Goal: Find specific page/section: Find specific page/section

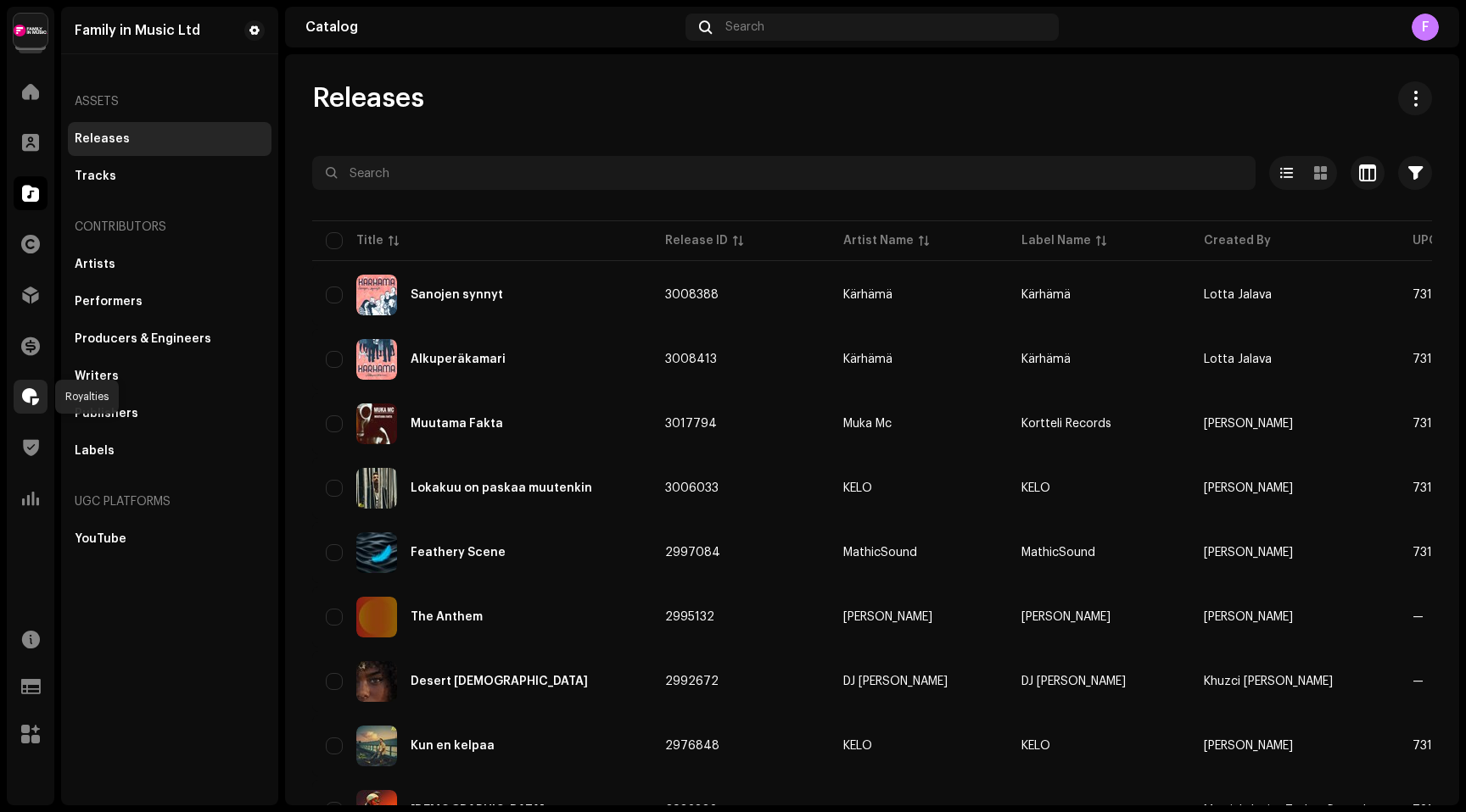
click at [31, 401] on span at bounding box center [30, 396] width 17 height 13
click at [31, 394] on span at bounding box center [30, 396] width 17 height 13
click at [26, 403] on span at bounding box center [30, 396] width 17 height 13
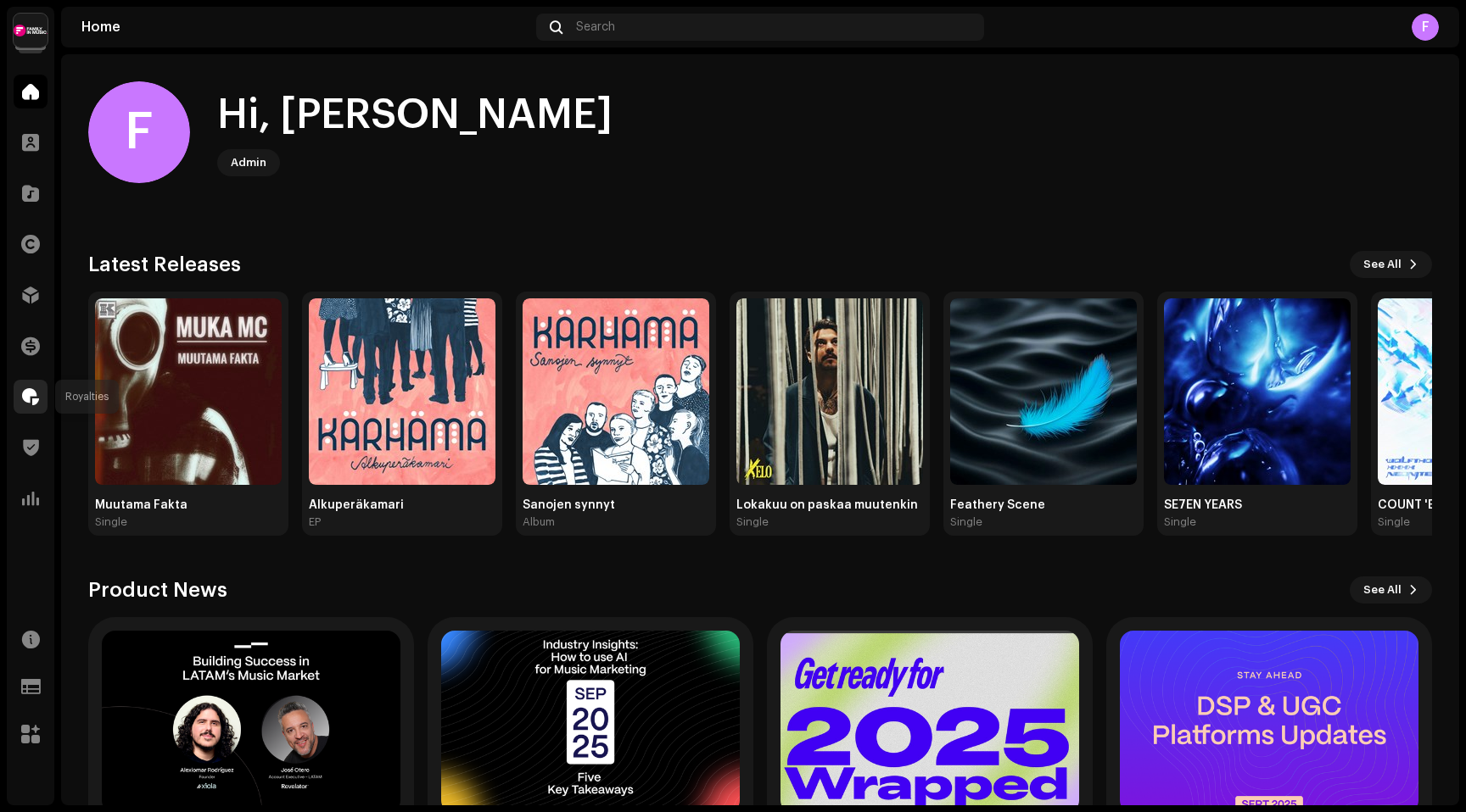
click at [34, 394] on span at bounding box center [30, 396] width 17 height 13
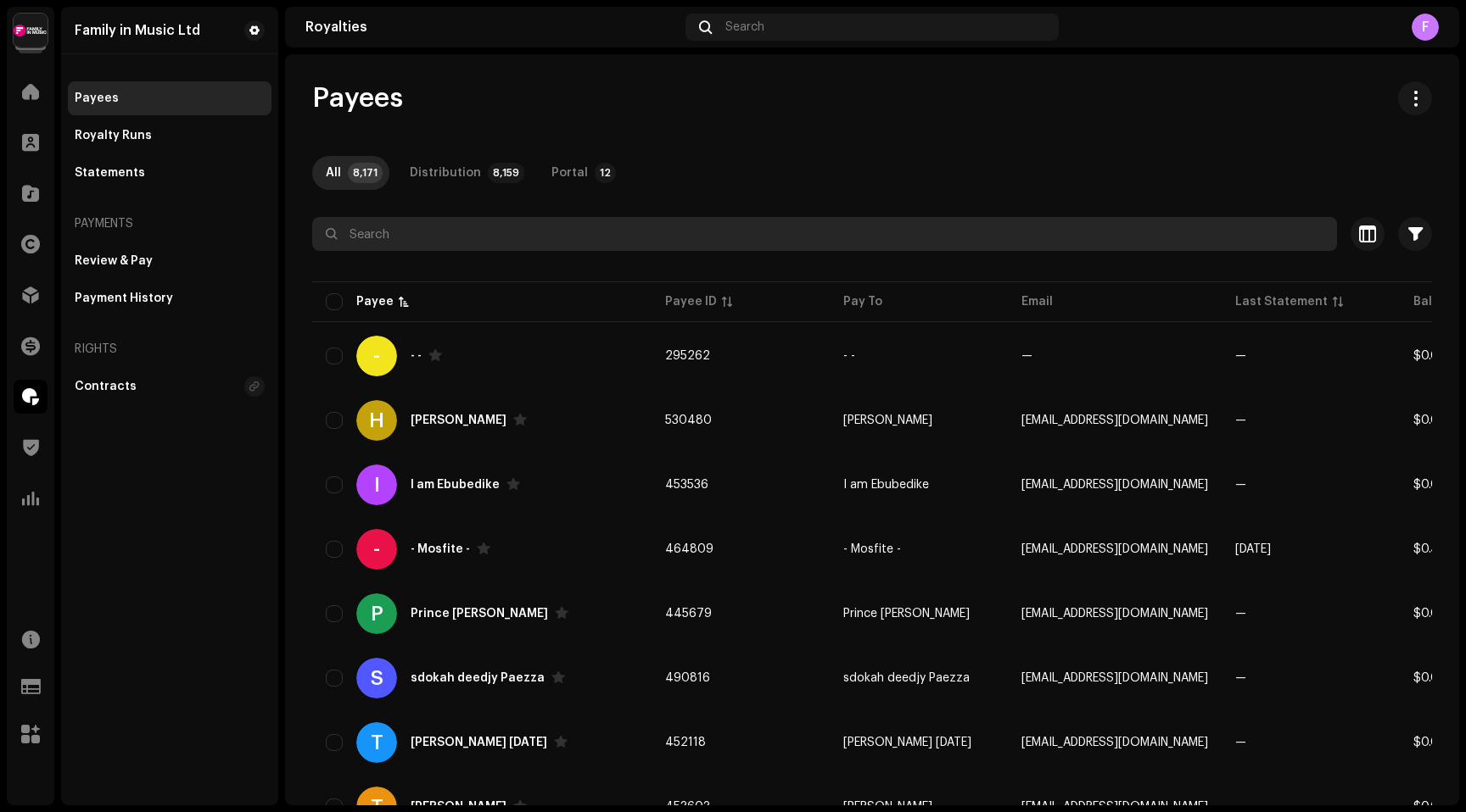
click at [425, 232] on input "text" at bounding box center [825, 234] width 1025 height 34
type input "jorge alberto"
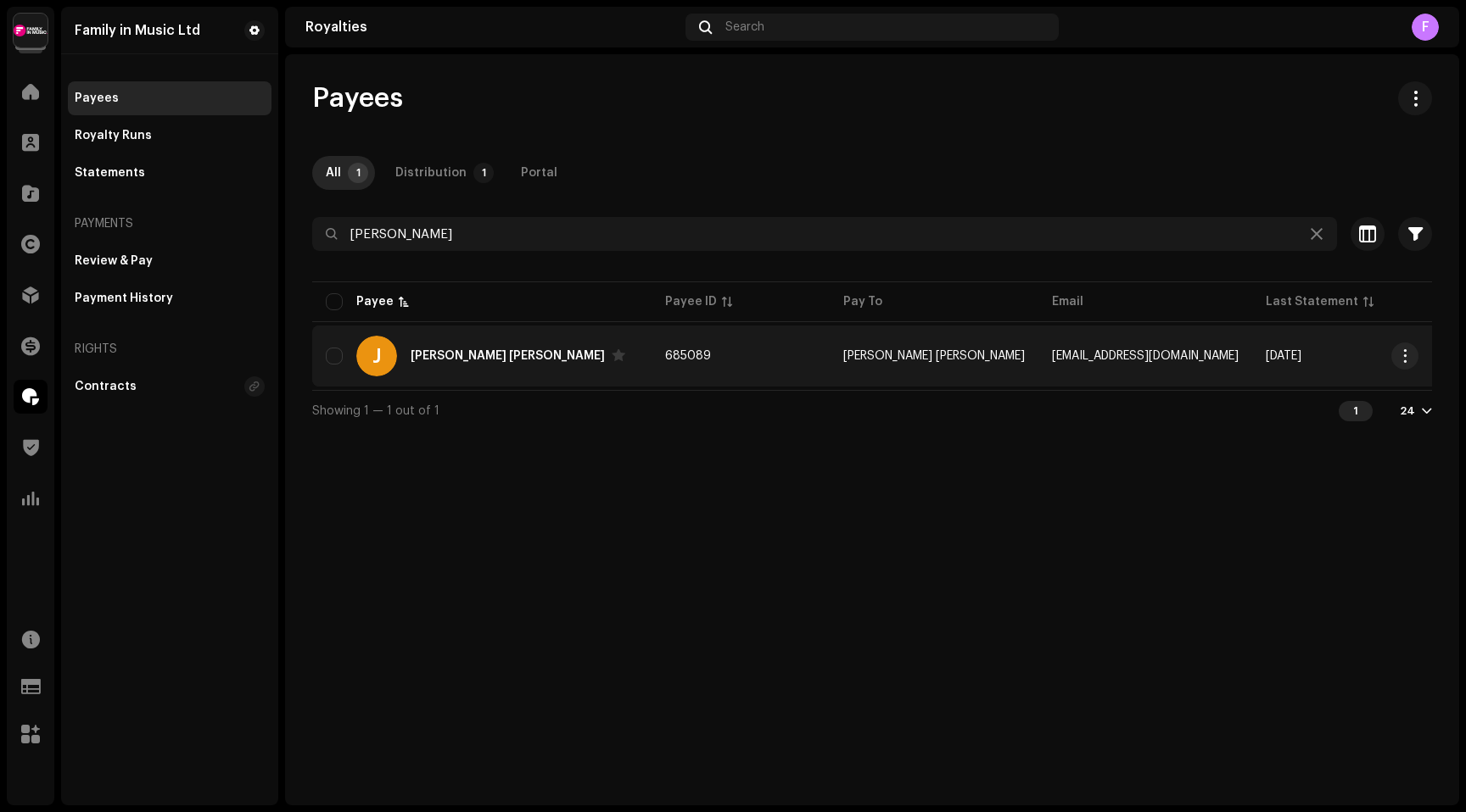
click at [455, 358] on div "[PERSON_NAME] [PERSON_NAME]" at bounding box center [507, 355] width 194 height 11
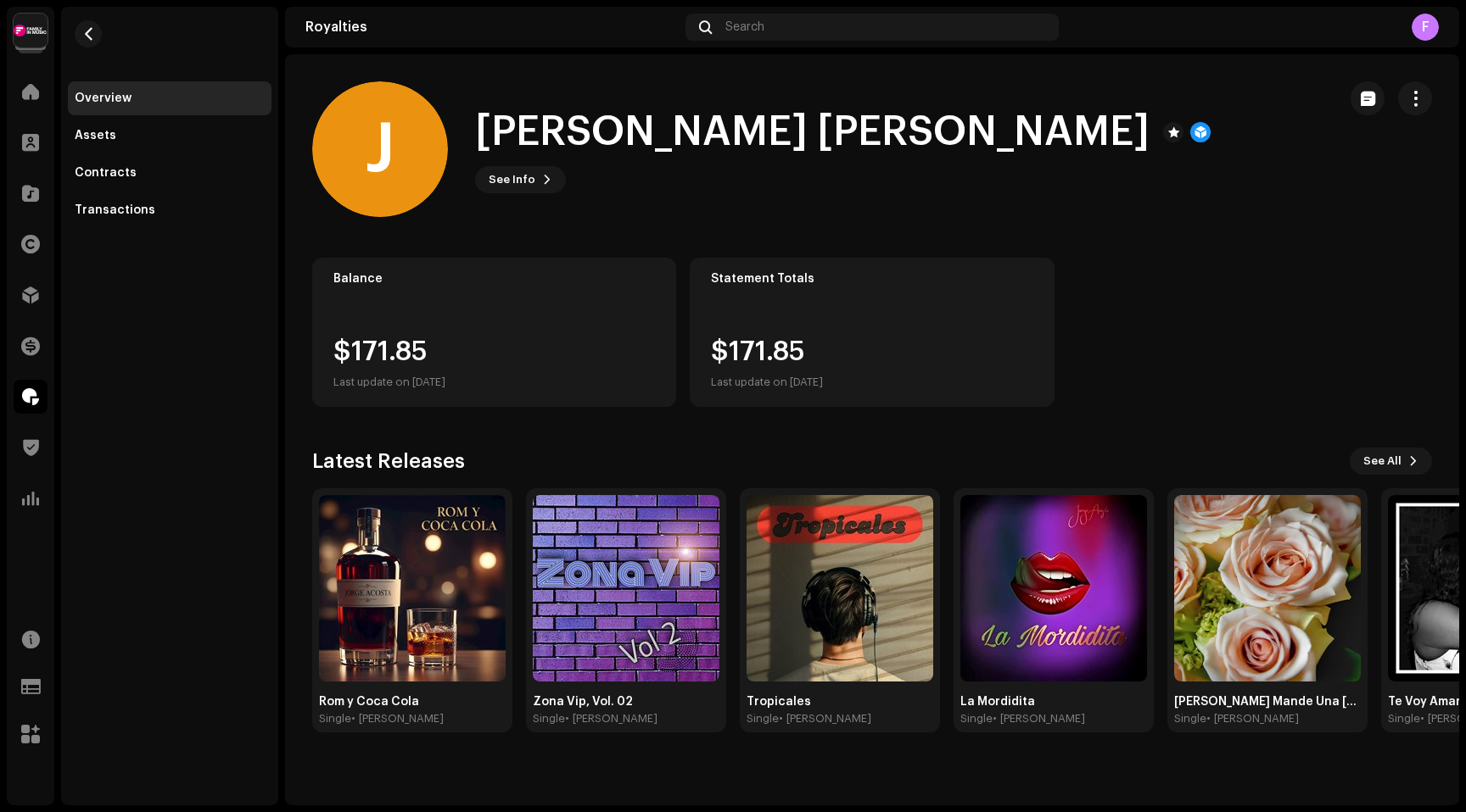
click at [305, 71] on royalties-payees-details-overview "J Jorge Alberto Acosta Soto J Jorge Alberto Acosta Soto See Info Balance $171.8…" at bounding box center [871, 407] width 1174 height 705
click at [30, 392] on span at bounding box center [30, 396] width 17 height 13
